Goal: Download file/media

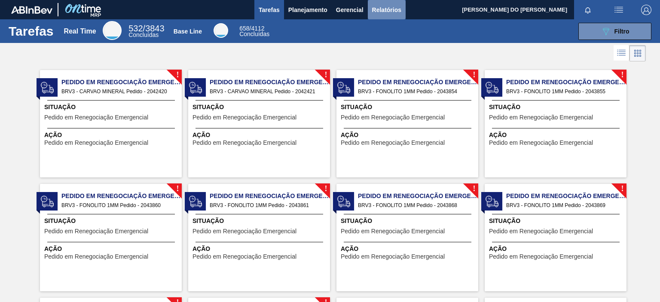
click at [383, 6] on span "Relatórios" at bounding box center [386, 10] width 29 height 10
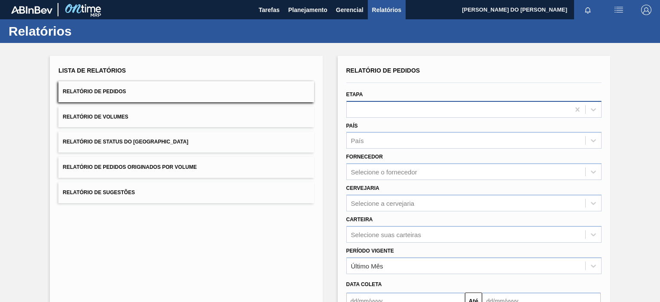
click at [360, 108] on div at bounding box center [458, 109] width 223 height 12
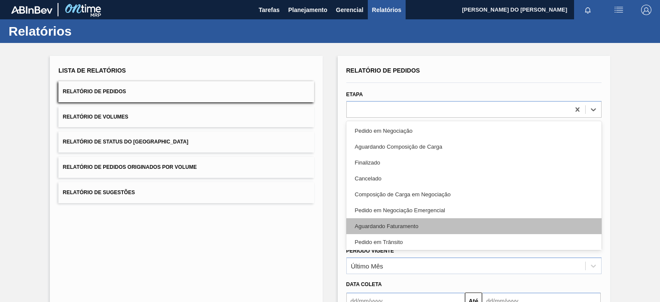
click at [385, 228] on div "Aguardando Faturamento" at bounding box center [473, 226] width 255 height 16
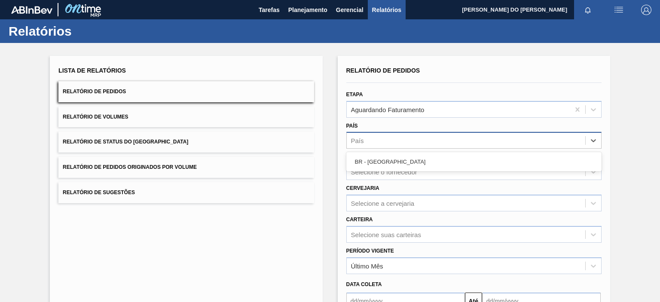
click at [378, 136] on div "País" at bounding box center [466, 141] width 239 height 12
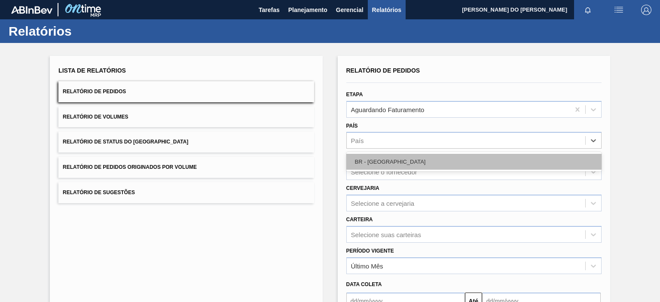
click at [379, 160] on div "BR - [GEOGRAPHIC_DATA]" at bounding box center [473, 162] width 255 height 16
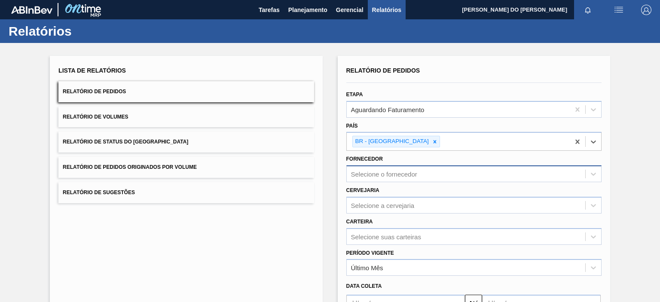
click at [376, 175] on div "Relatório de Pedidos Etapa Aguardando Faturamento País option BR - [GEOGRAPHIC_…" at bounding box center [473, 206] width 255 height 284
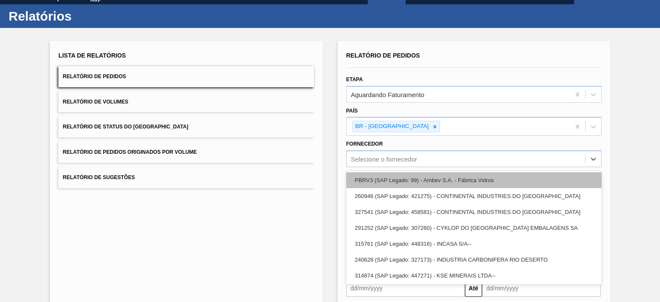
click at [391, 177] on div "PBRV3 (SAP Legado: 99) - Ambev S.A. - Fábrica Vidros" at bounding box center [473, 180] width 255 height 16
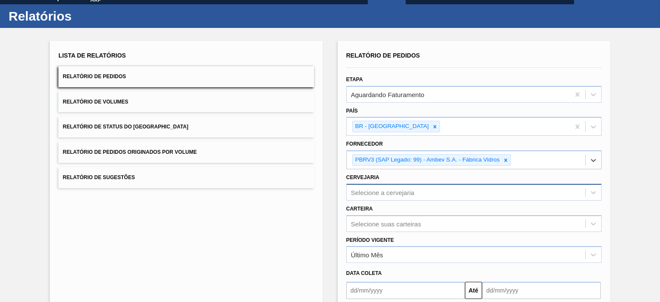
scroll to position [98, 0]
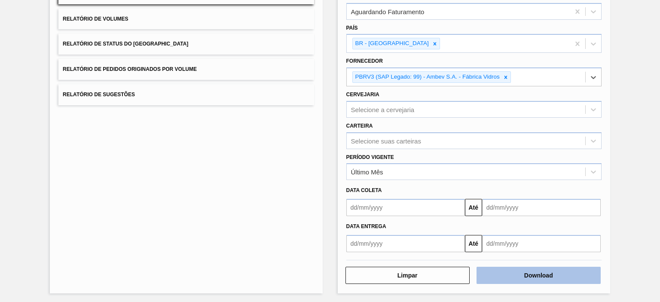
click at [532, 270] on button "Download" at bounding box center [539, 275] width 124 height 17
